Goal: Task Accomplishment & Management: Manage account settings

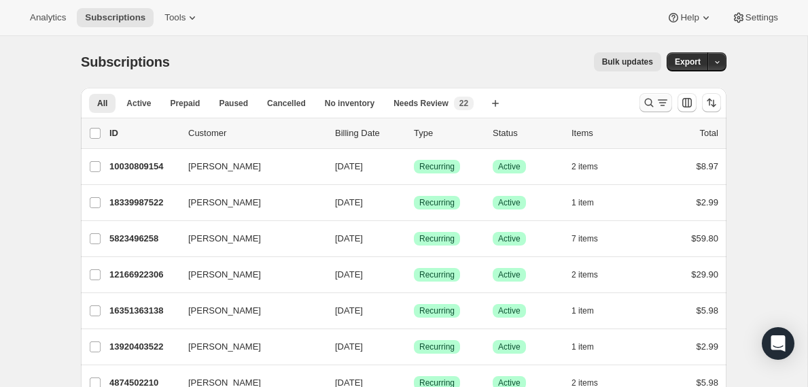
click at [652, 102] on icon "Search and filter results" at bounding box center [649, 103] width 14 height 14
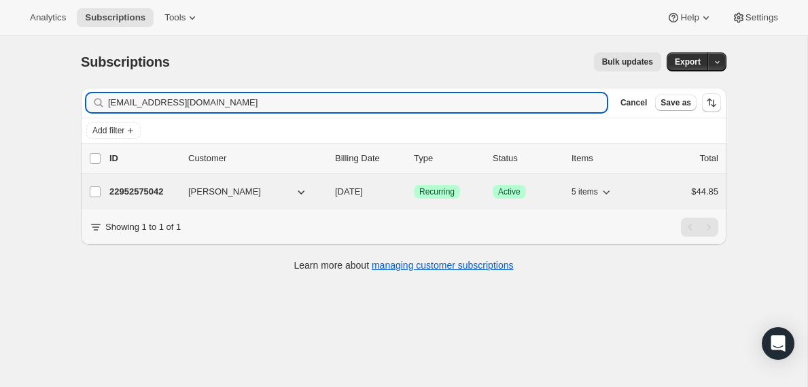
type input "[EMAIL_ADDRESS][DOMAIN_NAME]"
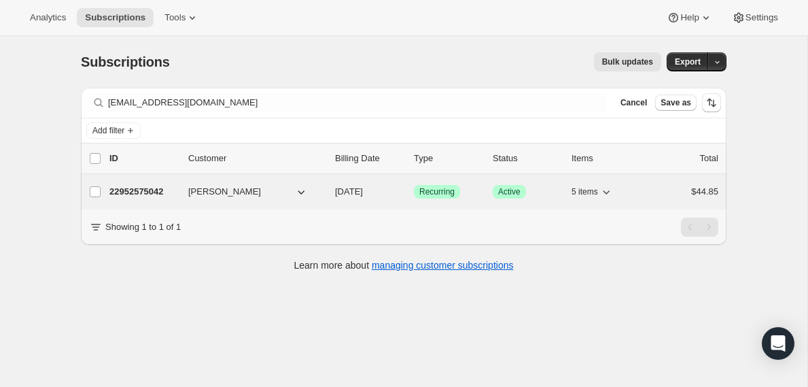
click at [294, 192] on icon "button" at bounding box center [301, 192] width 14 height 14
click at [128, 195] on p "22952575042" at bounding box center [143, 192] width 68 height 14
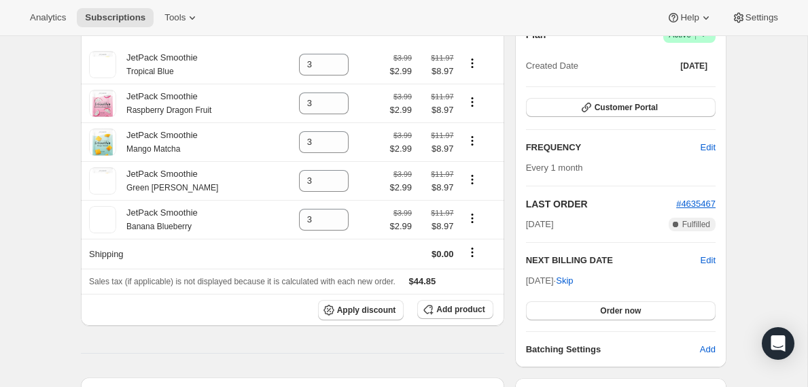
scroll to position [146, 0]
click at [573, 281] on span "Skip" at bounding box center [564, 280] width 17 height 14
